Goal: Information Seeking & Learning: Find specific fact

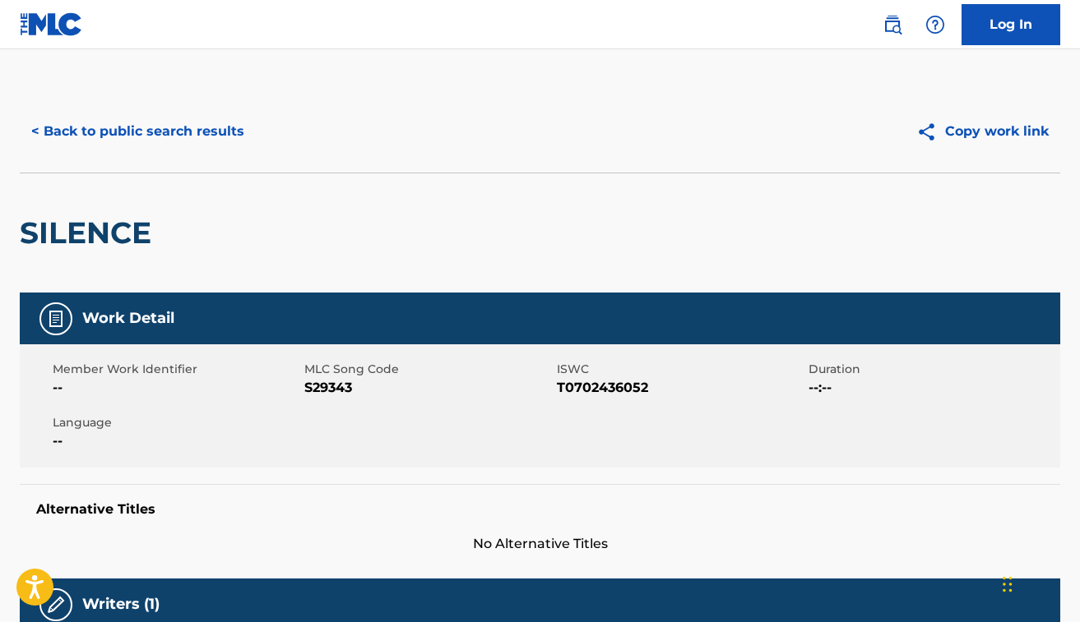
click at [192, 132] on button "< Back to public search results" at bounding box center [138, 131] width 236 height 41
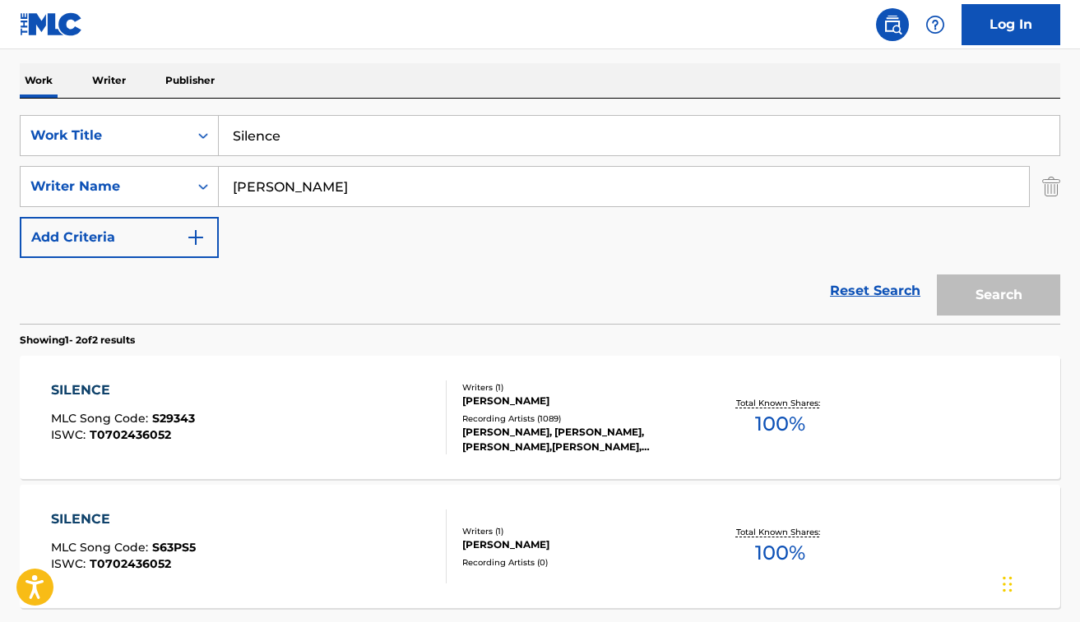
scroll to position [248, 0]
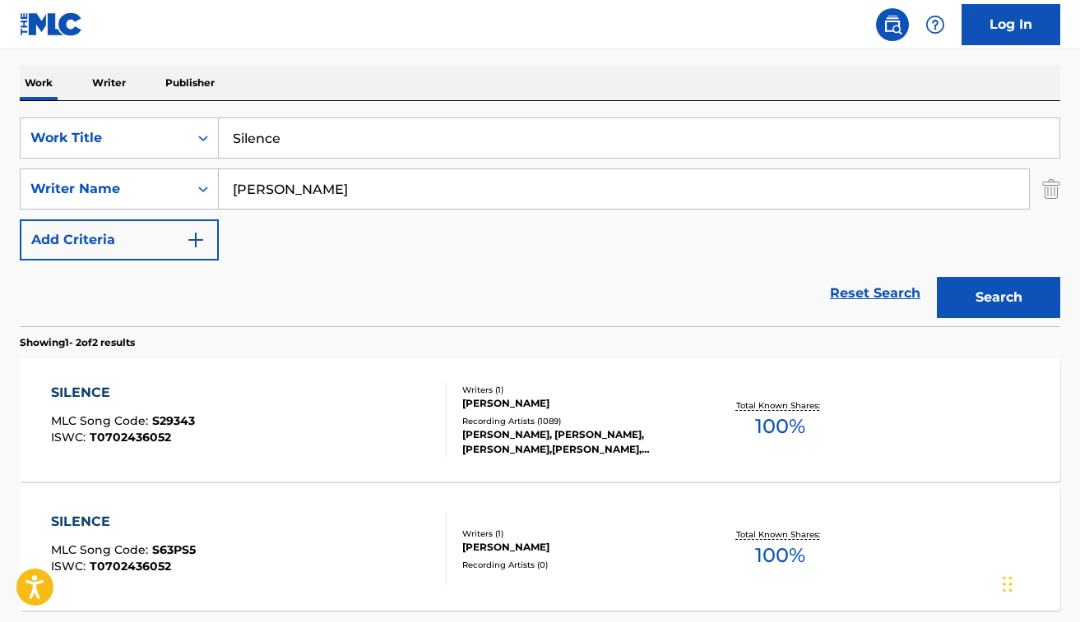
click at [326, 120] on input "Silence" at bounding box center [639, 137] width 840 height 39
click at [326, 139] on input "Silence" at bounding box center [639, 137] width 840 height 39
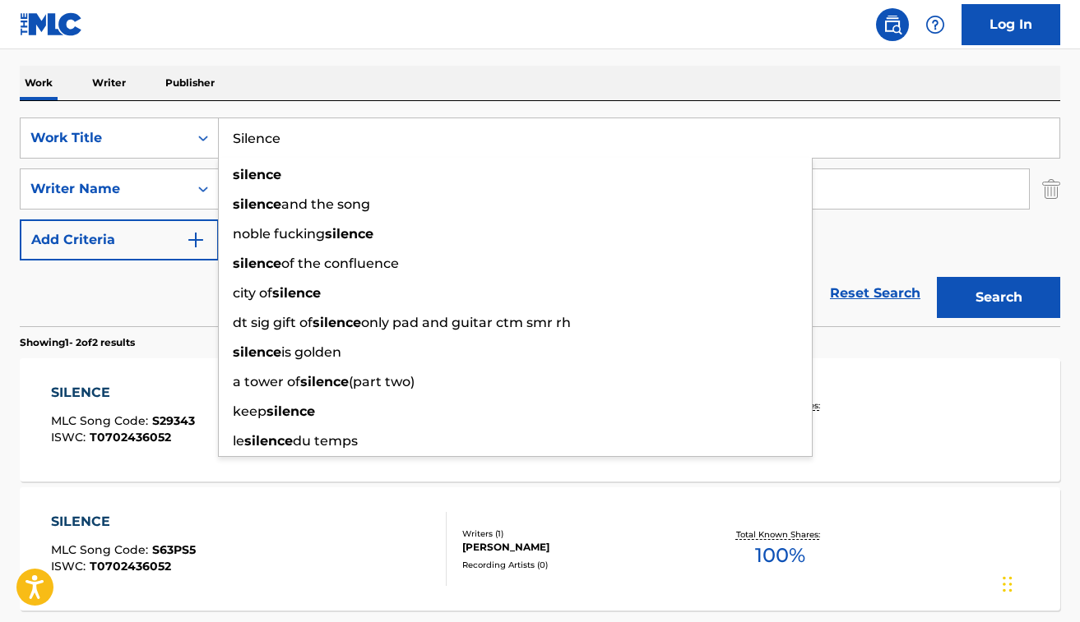
paste input "ummertime by [PERSON_NAME]"
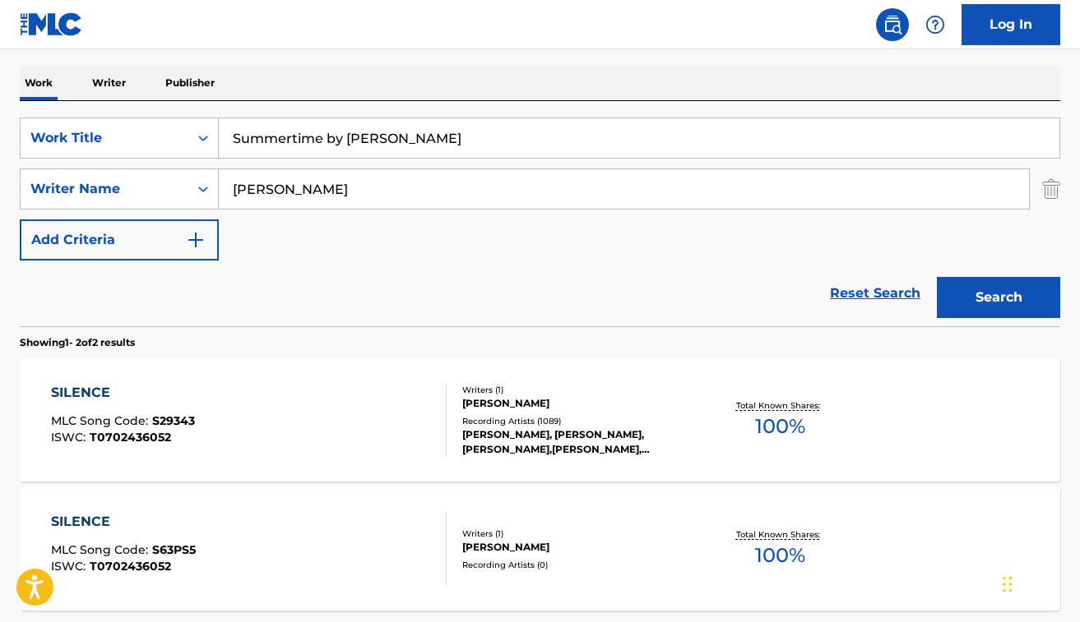
type input "Summertime by [PERSON_NAME]"
click at [321, 242] on div "SearchWithCriteria867ef7cf-4893-4bb9-9eeb-6d45cfbca9dd Work Title Summertime by…" at bounding box center [540, 189] width 1040 height 143
click at [315, 195] on input "[PERSON_NAME]" at bounding box center [624, 188] width 810 height 39
paste input "[PERSON_NAME] (BMI)"
type input "[PERSON_NAME] (BMI)"
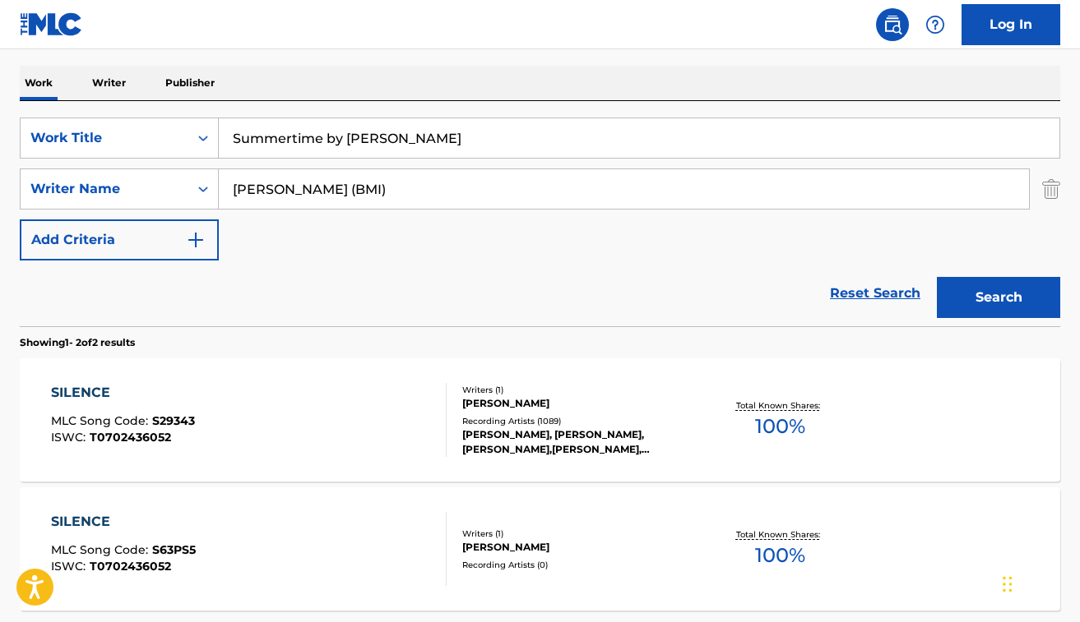
click at [937, 277] on button "Search" at bounding box center [998, 297] width 123 height 41
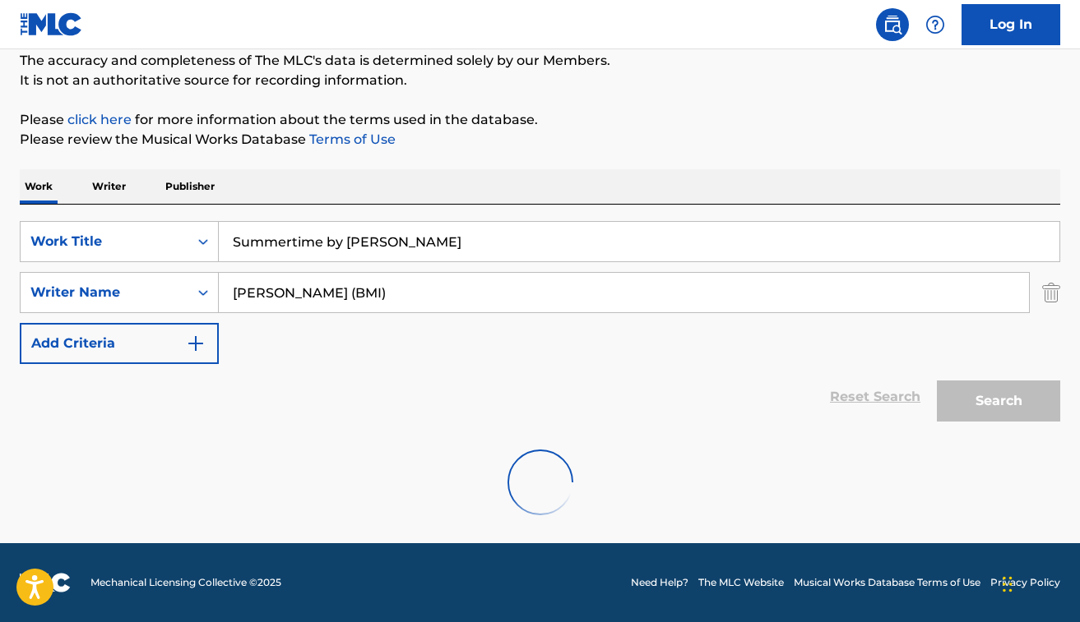
scroll to position [91, 0]
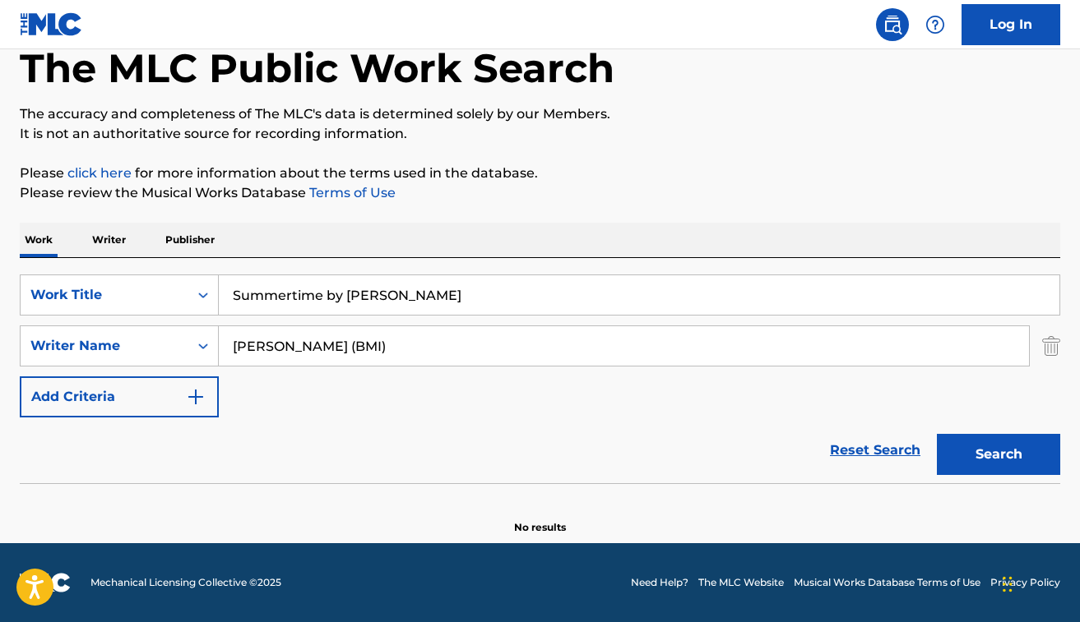
drag, startPoint x: 331, startPoint y: 299, endPoint x: 447, endPoint y: 303, distance: 116.0
click at [447, 303] on input "Summertime by [PERSON_NAME]" at bounding box center [639, 294] width 840 height 39
type input "Summertime"
click at [937, 434] on button "Search" at bounding box center [998, 454] width 123 height 41
drag, startPoint x: 367, startPoint y: 351, endPoint x: 492, endPoint y: 351, distance: 125.0
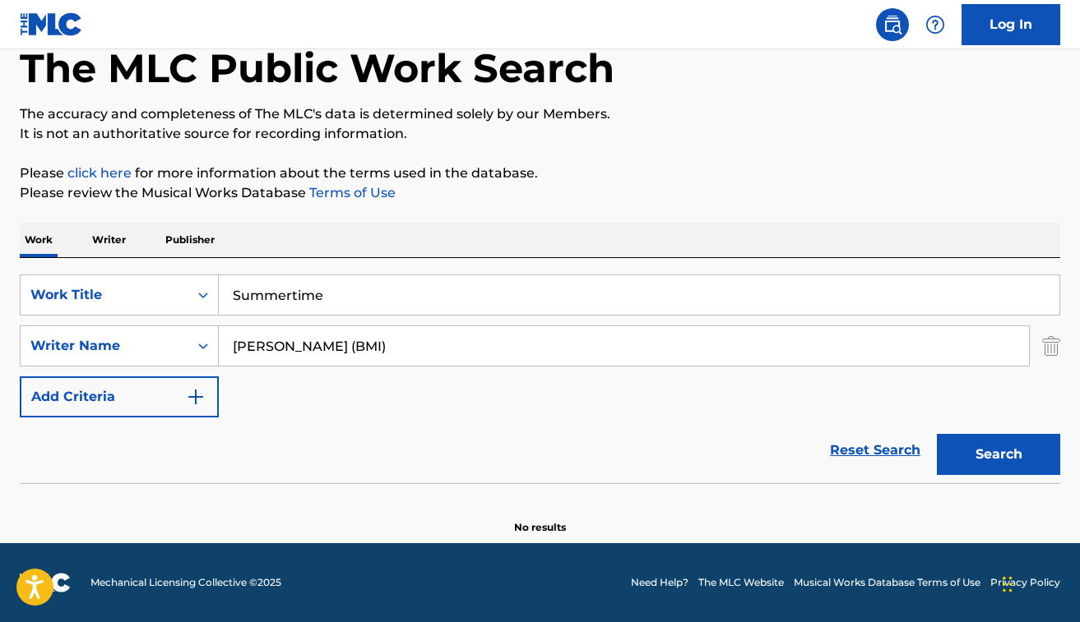
click at [492, 351] on input "[PERSON_NAME] (BMI)" at bounding box center [624, 345] width 810 height 39
type input "[PERSON_NAME]"
click at [937, 434] on button "Search" at bounding box center [998, 454] width 123 height 41
